Goal: Find contact information: Find contact information

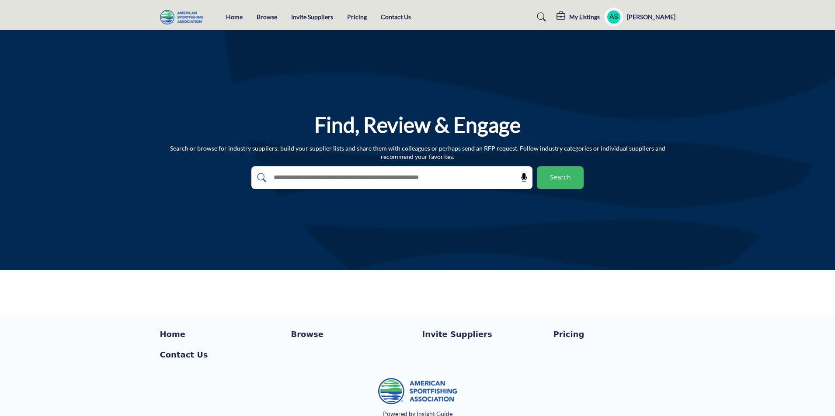
click at [420, 414] on link "Powered by Insight Guide" at bounding box center [417, 413] width 69 height 7
click at [565, 184] on button "Search" at bounding box center [560, 178] width 47 height 23
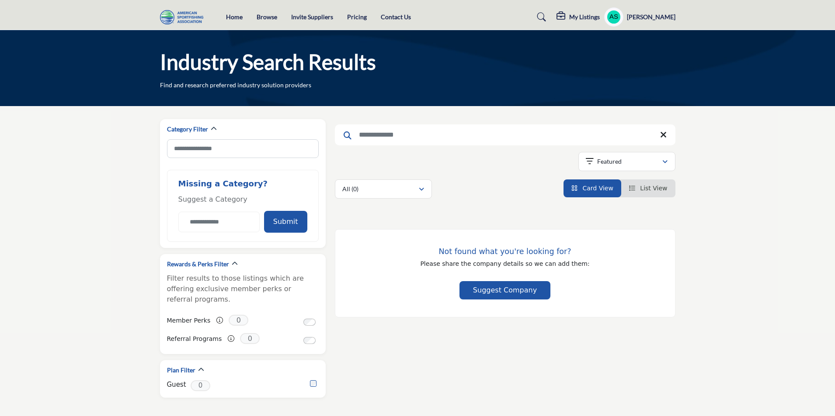
click at [263, 21] on li "Browse" at bounding box center [267, 17] width 21 height 10
click at [393, 21] on li "Contact Us" at bounding box center [396, 17] width 30 height 10
click at [395, 14] on link "Contact Us" at bounding box center [396, 16] width 30 height 7
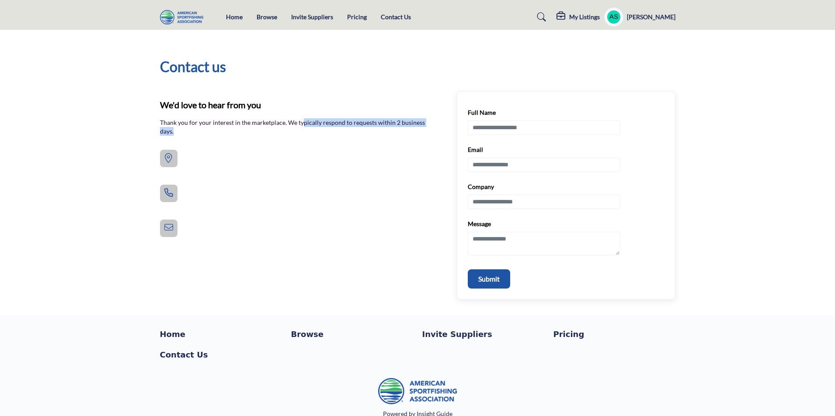
drag, startPoint x: 304, startPoint y: 172, endPoint x: 210, endPoint y: 165, distance: 94.2
click at [210, 165] on div "We'd love to hear from you Thank you for your interest in the marketplace. We t…" at bounding box center [417, 195] width 515 height 208
click at [287, 157] on div "We'd love to hear from you Thank you for your interest in the marketplace. We t…" at bounding box center [299, 132] width 279 height 69
